Goal: Task Accomplishment & Management: Manage account settings

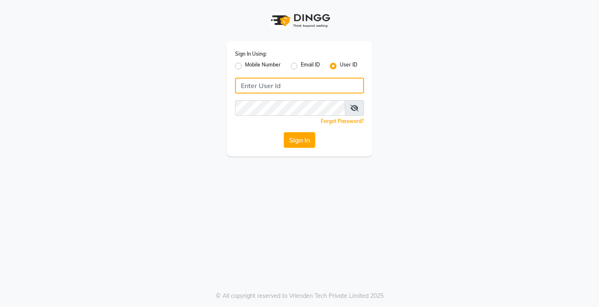
click at [293, 83] on input "Username" at bounding box center [299, 86] width 129 height 16
type input "e1954-11"
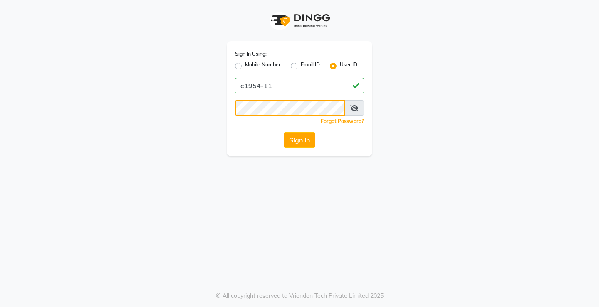
click at [284, 132] on button "Sign In" at bounding box center [300, 140] width 32 height 16
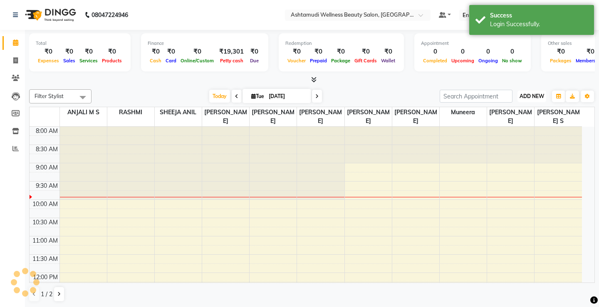
select select "en"
click at [525, 96] on span "ADD NEW" at bounding box center [531, 96] width 25 height 6
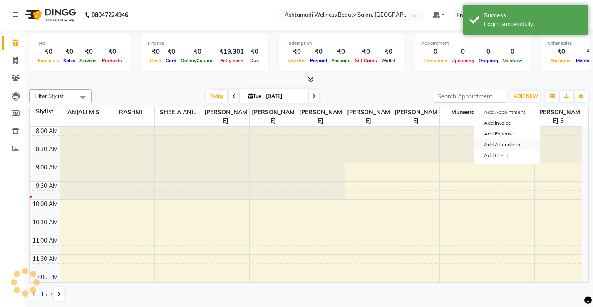
click at [513, 145] on link "Add Attendance" at bounding box center [507, 144] width 66 height 11
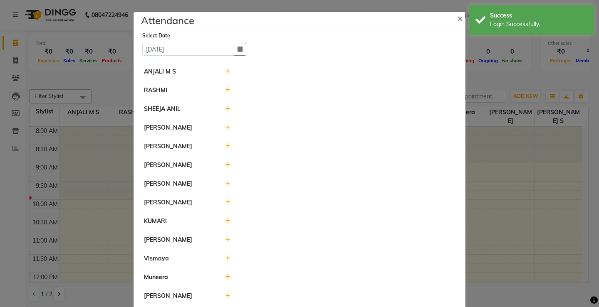
click at [225, 70] on icon at bounding box center [227, 72] width 5 height 6
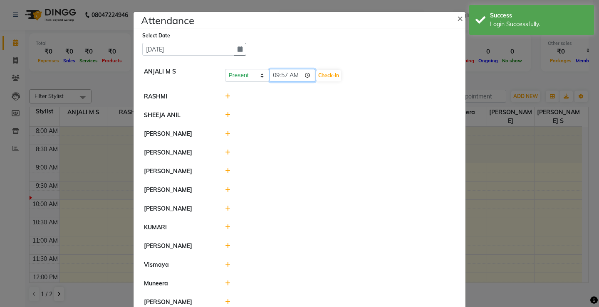
click at [294, 73] on input "09:57" at bounding box center [292, 75] width 47 height 13
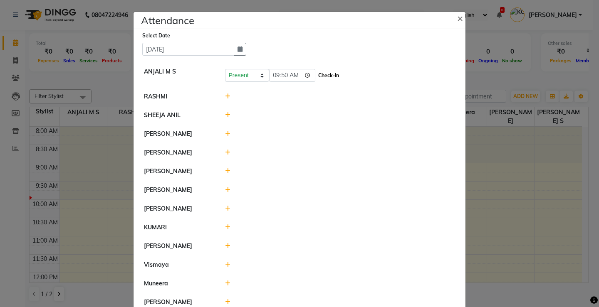
type input "09:50"
click at [316, 76] on button "Check-In" at bounding box center [328, 76] width 25 height 12
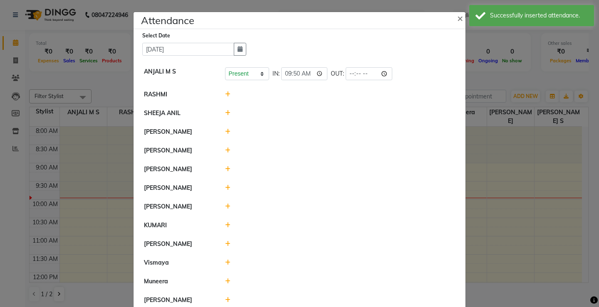
click at [225, 133] on icon at bounding box center [227, 132] width 5 height 6
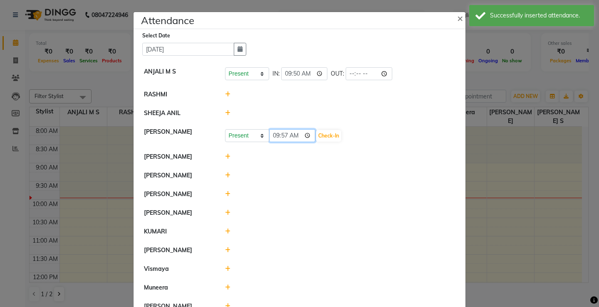
click at [294, 135] on input "09:57" at bounding box center [292, 135] width 47 height 13
type input "09:55"
click at [317, 135] on button "Check-In" at bounding box center [328, 136] width 25 height 12
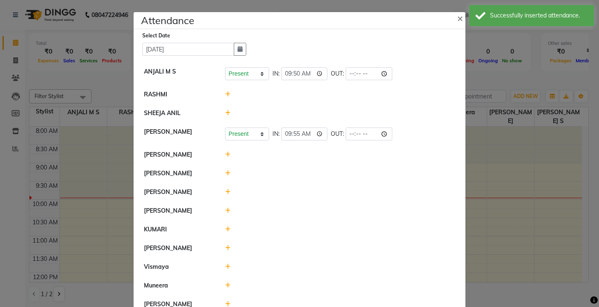
click at [225, 155] on icon at bounding box center [227, 155] width 5 height 6
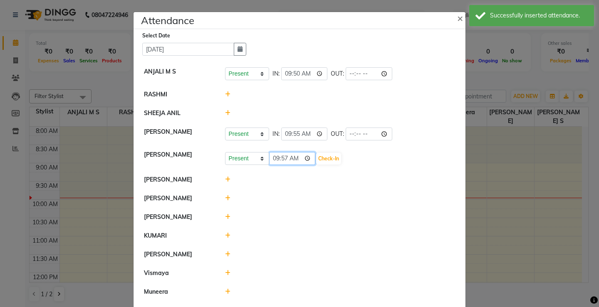
click at [294, 158] on input "09:57" at bounding box center [292, 158] width 47 height 13
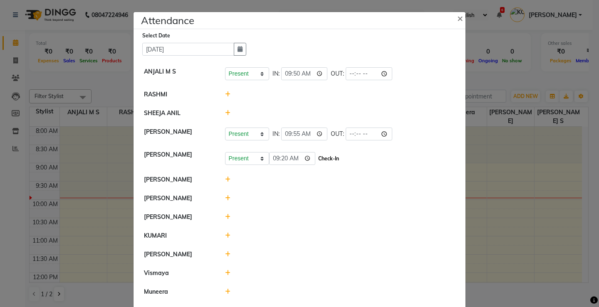
type input "09:20"
click at [316, 156] on button "Check-In" at bounding box center [328, 159] width 25 height 12
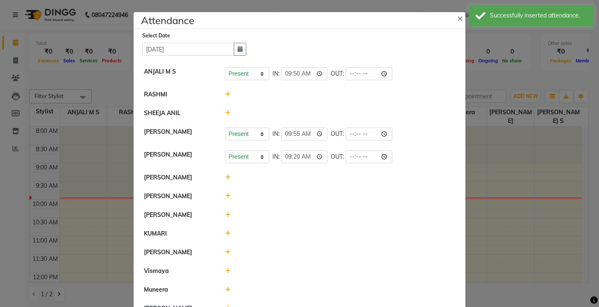
click at [225, 214] on icon at bounding box center [227, 215] width 5 height 6
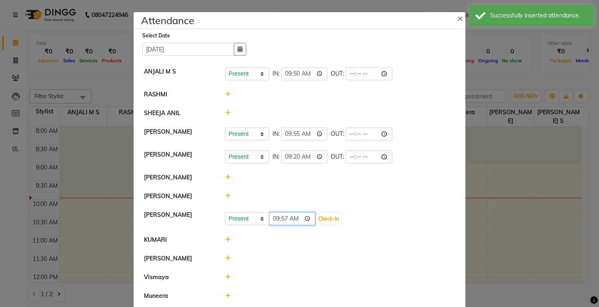
click at [294, 218] on input "09:57" at bounding box center [292, 218] width 47 height 13
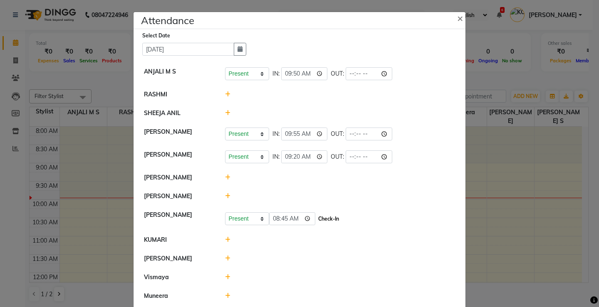
type input "08:45"
click at [318, 218] on button "Check-In" at bounding box center [328, 219] width 25 height 12
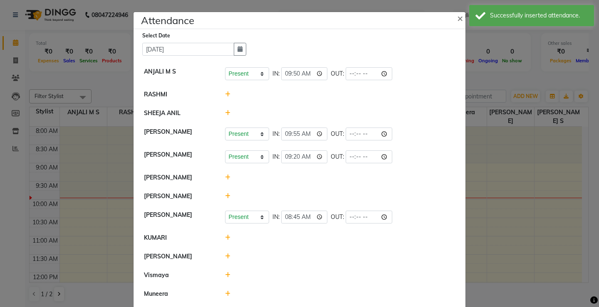
click at [225, 237] on icon at bounding box center [227, 238] width 5 height 6
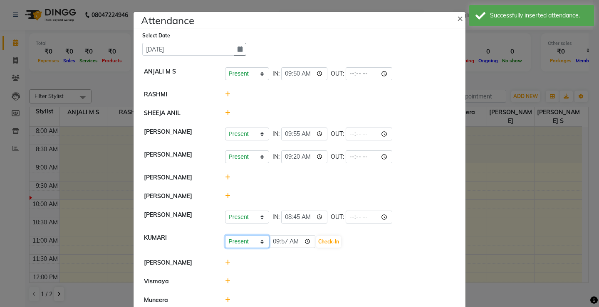
click at [241, 242] on select "Present Absent Late Half Day Weekly Off" at bounding box center [247, 241] width 44 height 13
select select "A"
click at [225, 235] on select "Present Absent Late Half Day Weekly Off" at bounding box center [247, 241] width 44 height 13
click at [239, 244] on select "Present Absent Late Half Day Weekly Off" at bounding box center [247, 241] width 44 height 13
click at [273, 242] on button "Save" at bounding box center [278, 242] width 16 height 12
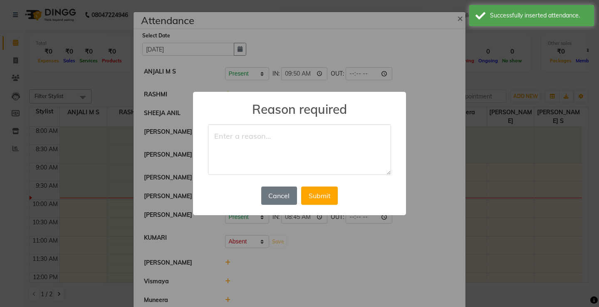
click at [272, 148] on textarea at bounding box center [299, 149] width 183 height 51
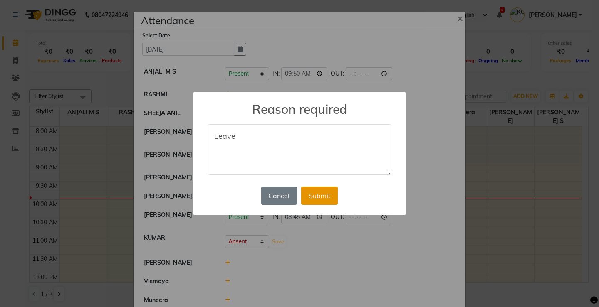
type textarea "Leave"
click at [314, 200] on button "Submit" at bounding box center [319, 196] width 37 height 18
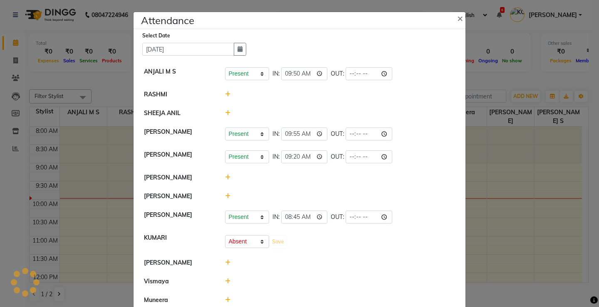
select select "A"
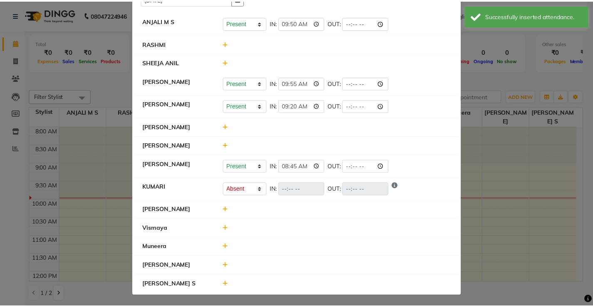
scroll to position [52, 0]
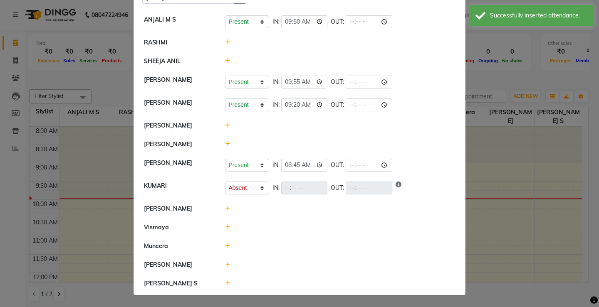
click at [225, 245] on icon at bounding box center [227, 246] width 5 height 6
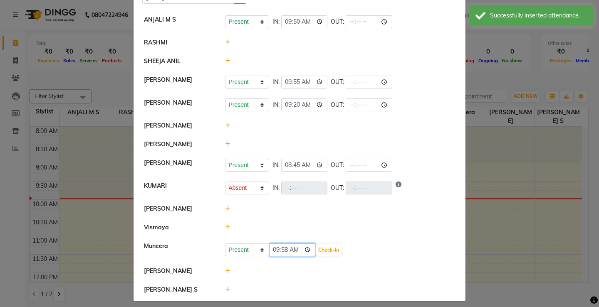
click at [294, 250] on input "09:58" at bounding box center [292, 250] width 47 height 13
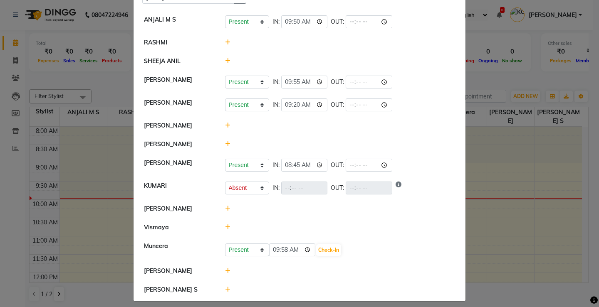
click at [507, 234] on ngb-modal-window "Attendance × Select Date [DATE] ANJALI M S Present Absent Late Half Day Weekly …" at bounding box center [299, 153] width 599 height 307
